Goal: Task Accomplishment & Management: Use online tool/utility

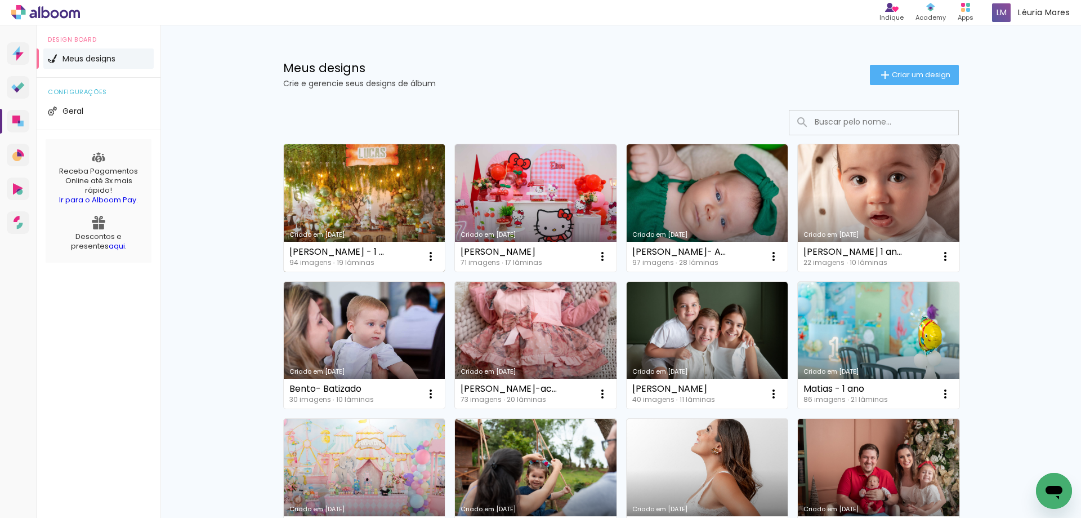
click at [411, 194] on link "Criado em [DATE]" at bounding box center [365, 207] width 162 height 127
